Goal: Information Seeking & Learning: Learn about a topic

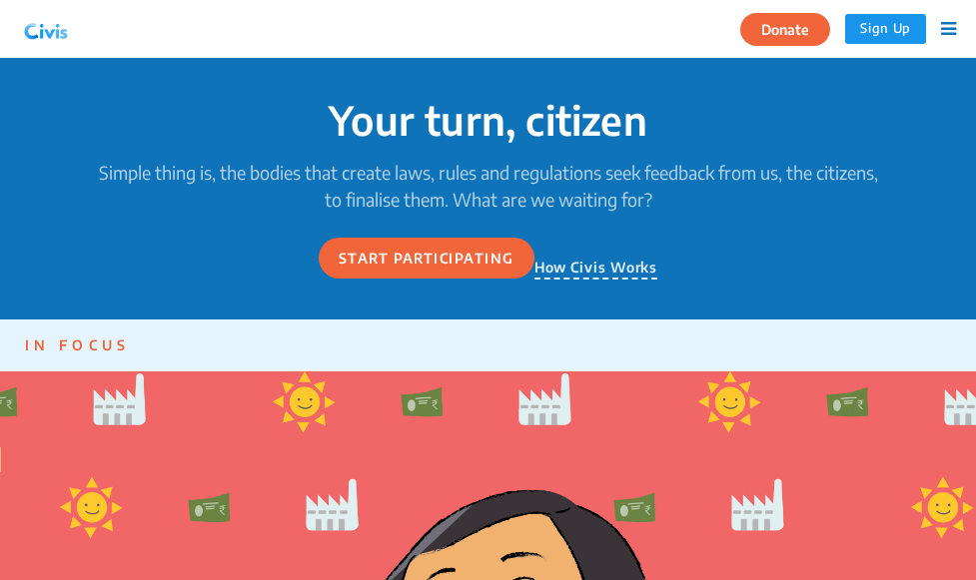
click at [945, 21] on icon at bounding box center [948, 29] width 15 height 18
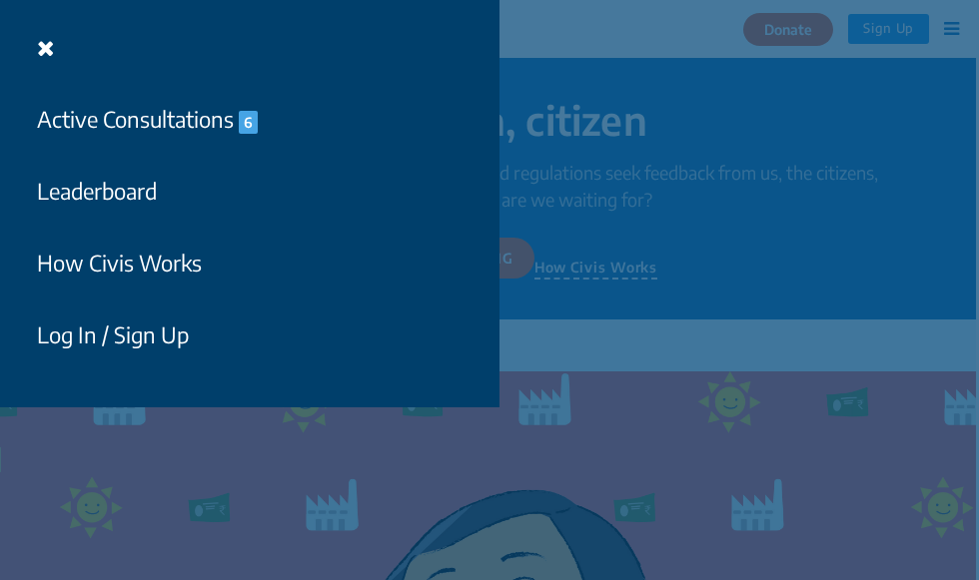
click at [188, 115] on button "Active Consultations 6" at bounding box center [147, 119] width 247 height 47
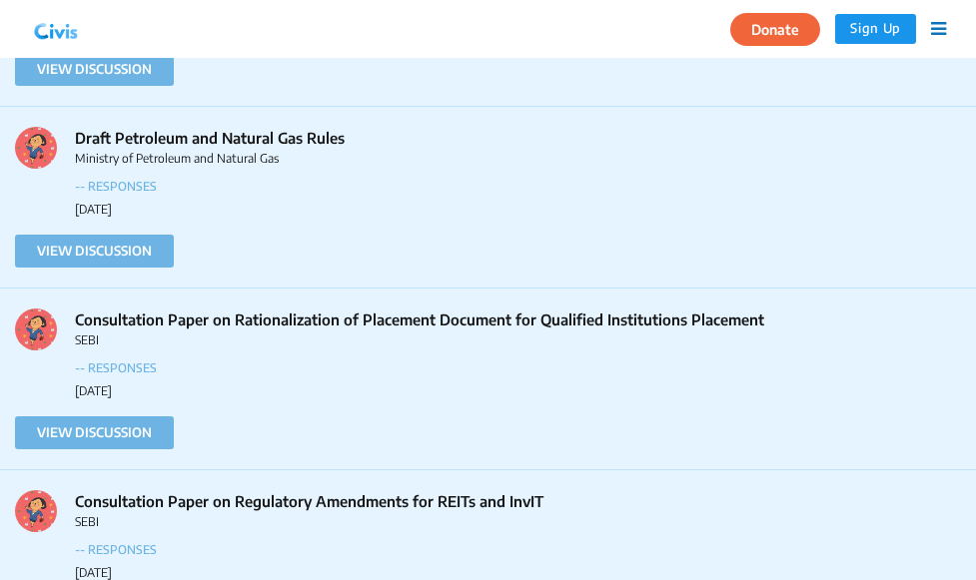
scroll to position [21453, 0]
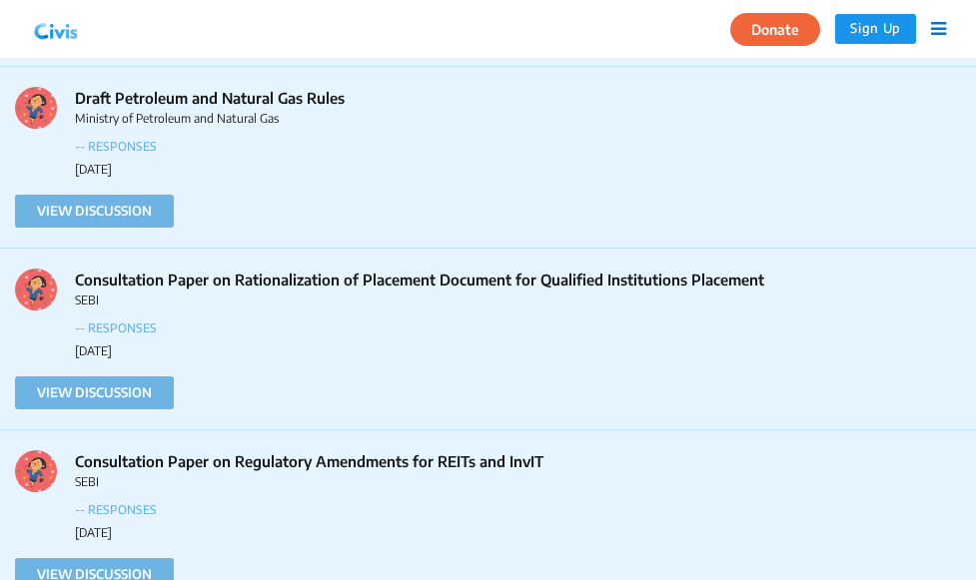
click at [184, 87] on p "Draft Petroleum and Natural Gas Rules" at bounding box center [518, 98] width 886 height 23
copy p "Draft Petroleum and Natural Gas Rules"
